Goal: Task Accomplishment & Management: Use online tool/utility

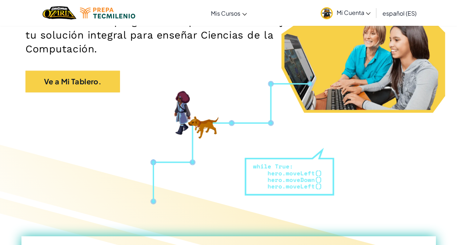
scroll to position [130, 0]
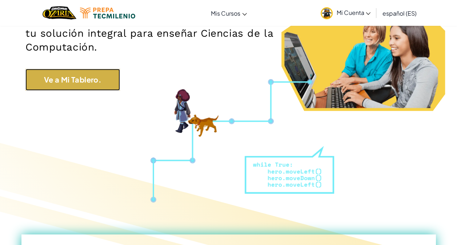
click at [91, 84] on link "Ve a Mi Tablero." at bounding box center [72, 80] width 95 height 22
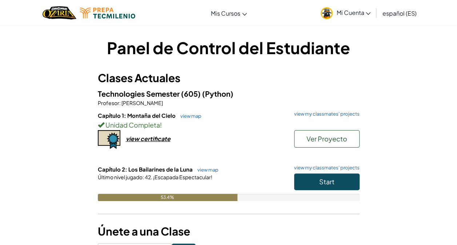
click at [156, 143] on div "Capítulo 1: Montaña del Cielo view map view my classmates' projects Unidad Comp…" at bounding box center [229, 139] width 262 height 54
drag, startPoint x: 156, startPoint y: 143, endPoint x: 153, endPoint y: 137, distance: 6.2
click at [153, 137] on div "view certificate" at bounding box center [148, 139] width 45 height 8
click at [198, 168] on link "view map" at bounding box center [206, 170] width 25 height 6
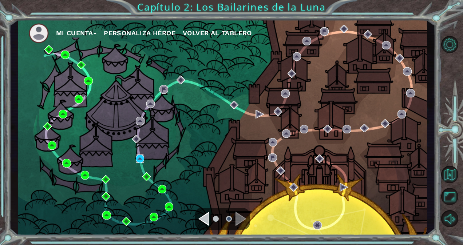
click at [138, 160] on img at bounding box center [140, 159] width 9 height 9
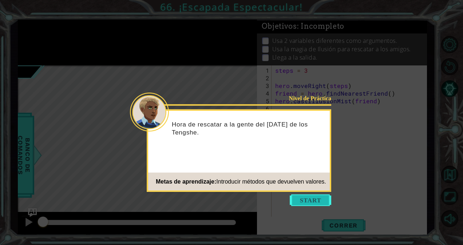
click at [315, 203] on button "Start" at bounding box center [310, 201] width 41 height 12
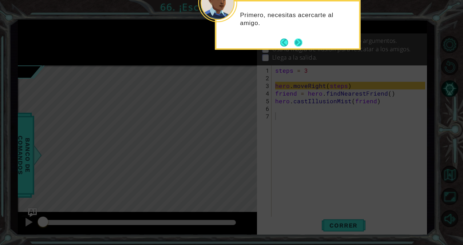
click at [298, 47] on button "Next" at bounding box center [298, 42] width 9 height 9
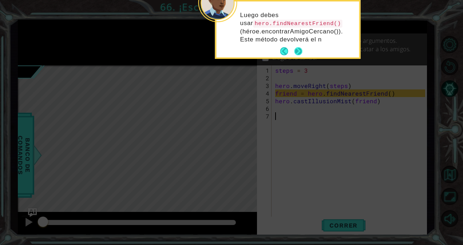
click at [297, 51] on button "Next" at bounding box center [298, 51] width 8 height 8
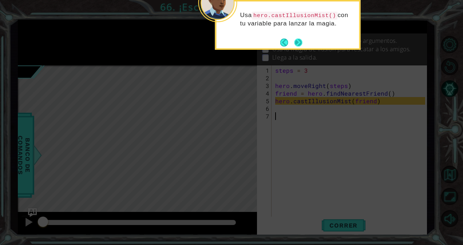
click at [298, 43] on button "Next" at bounding box center [298, 43] width 8 height 8
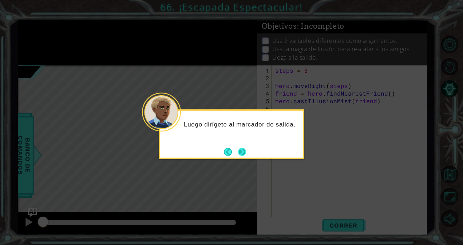
click at [247, 153] on div "Luego dirígete al marcador de salida." at bounding box center [231, 134] width 145 height 50
click at [245, 153] on button "Next" at bounding box center [242, 152] width 8 height 8
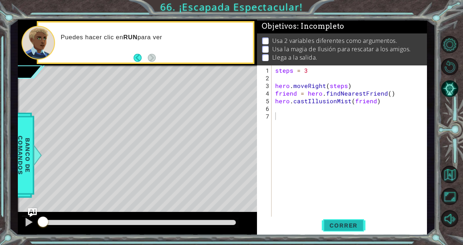
click at [351, 226] on span "Correr" at bounding box center [343, 225] width 43 height 7
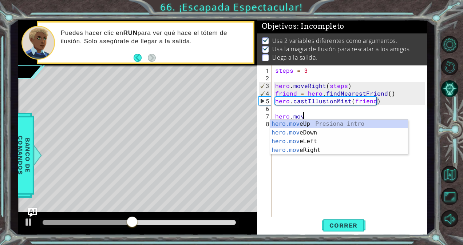
scroll to position [0, 1]
click at [330, 152] on div "hero.move Up Presiona intro hero.move Down Presiona intro hero.move Left Presio…" at bounding box center [339, 146] width 138 height 52
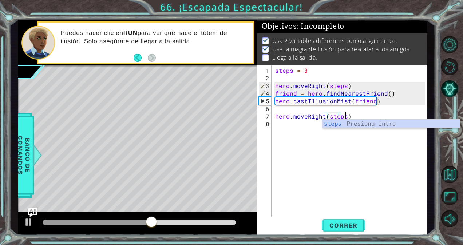
scroll to position [0, 4]
type textarea "hero.moveRight(steps)"
drag, startPoint x: 340, startPoint y: 217, endPoint x: 339, endPoint y: 226, distance: 9.1
click at [339, 226] on span "Correr" at bounding box center [343, 225] width 43 height 7
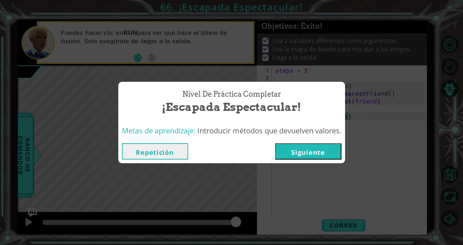
click at [329, 151] on button "Siguiente" at bounding box center [308, 151] width 66 height 16
